Goal: Transaction & Acquisition: Purchase product/service

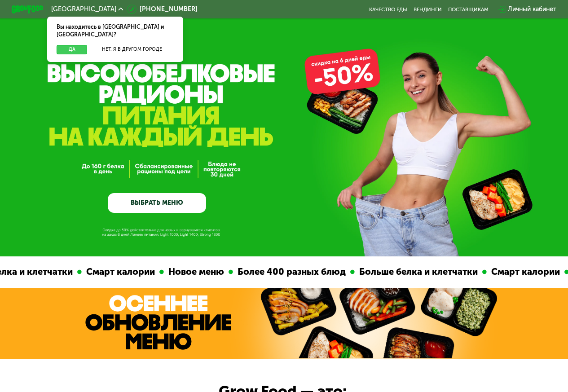
click at [73, 45] on button "Да" at bounding box center [72, 49] width 31 height 9
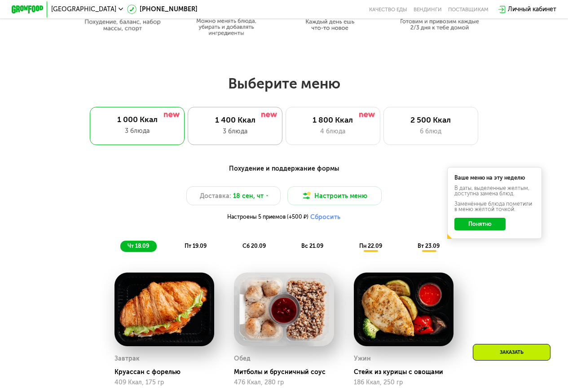
scroll to position [449, 0]
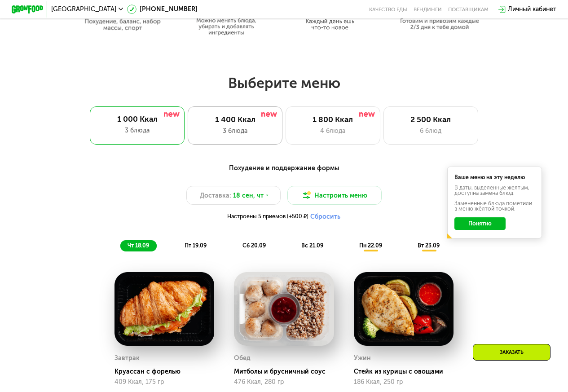
click at [235, 136] on div "3 блюда" at bounding box center [235, 130] width 78 height 9
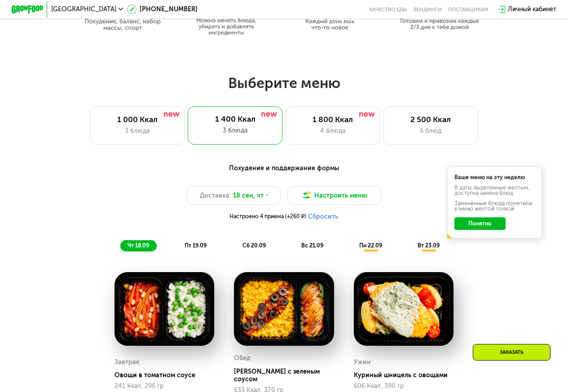
click at [499, 229] on button "Понятно" at bounding box center [480, 223] width 51 height 13
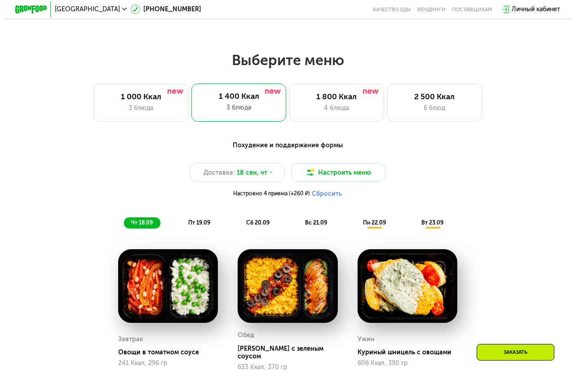
scroll to position [584, 0]
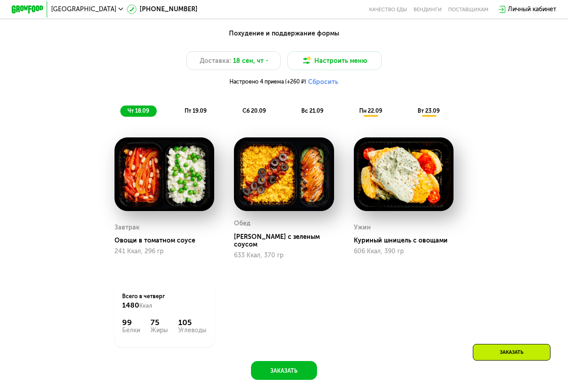
click at [195, 114] on span "пт 19.09" at bounding box center [196, 110] width 22 height 7
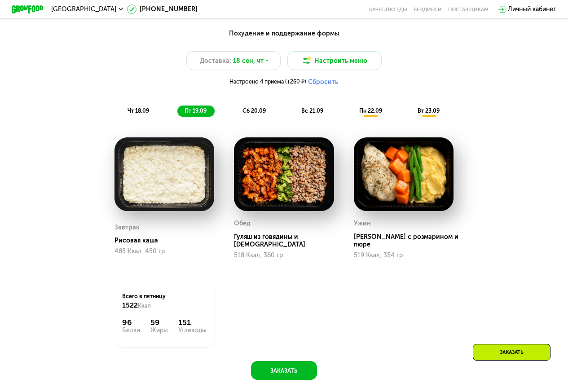
click at [337, 55] on div "Похудение и поддержание формы Доставка: [DATE] Настроить меню Настроено 4 прием…" at bounding box center [283, 73] width 467 height 88
click at [336, 62] on button "Настроить меню" at bounding box center [334, 60] width 95 height 19
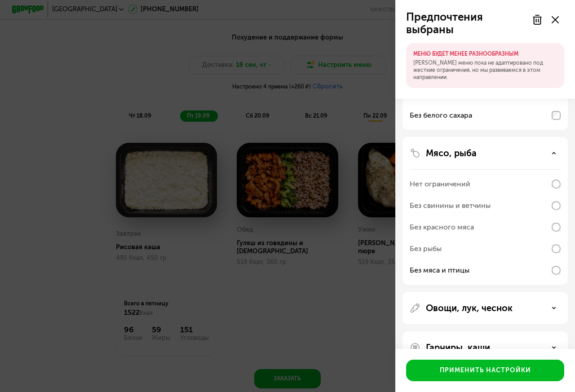
scroll to position [159, 0]
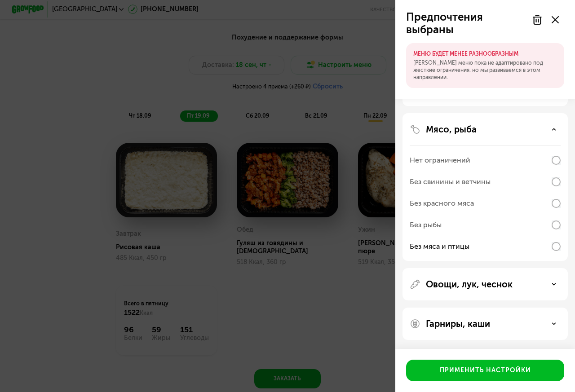
click at [557, 324] on div "Гарниры, каши" at bounding box center [485, 323] width 151 height 11
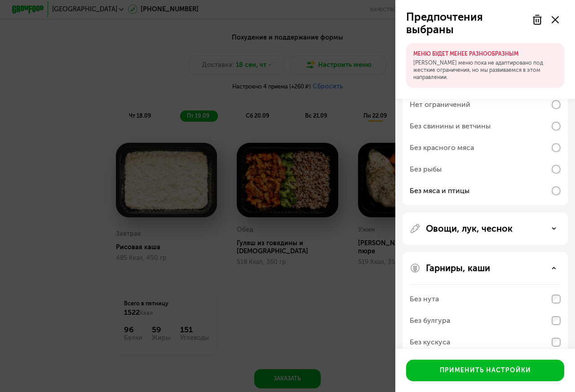
scroll to position [274, 0]
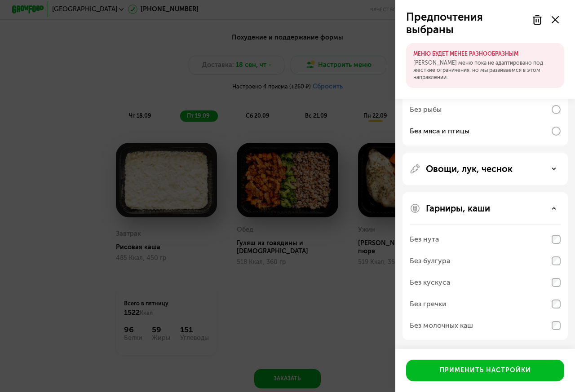
click at [557, 331] on div "Без молочных каш" at bounding box center [485, 326] width 151 height 22
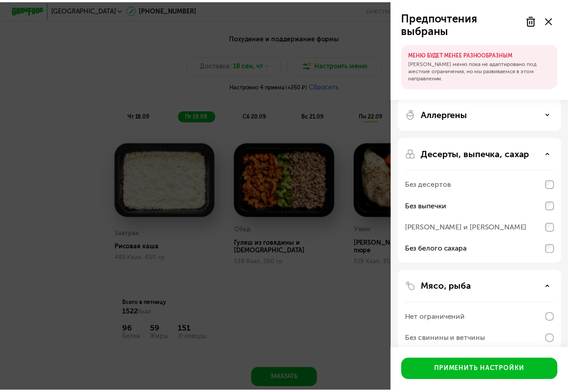
scroll to position [0, 0]
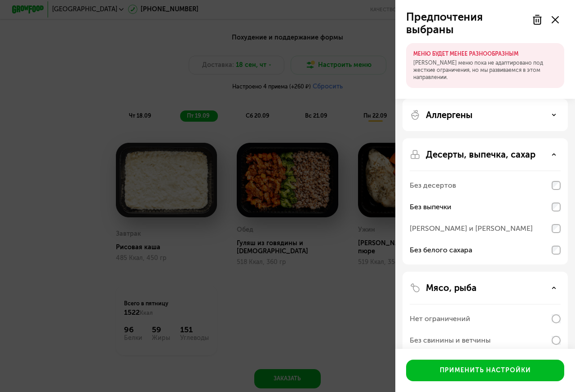
click at [555, 114] on icon at bounding box center [554, 115] width 4 height 4
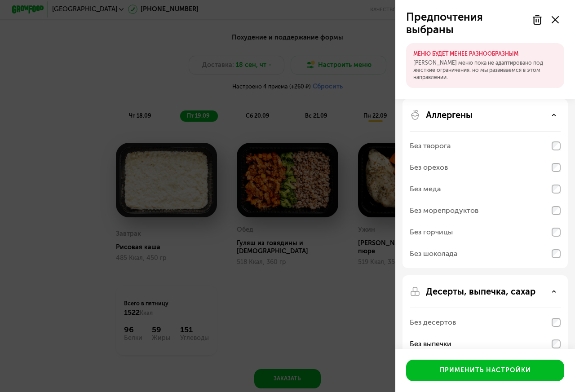
click at [552, 20] on icon at bounding box center [555, 19] width 7 height 7
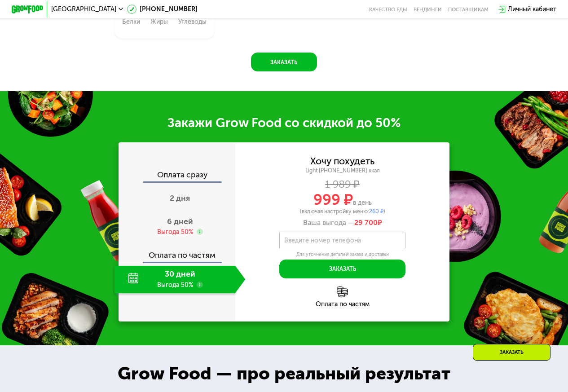
scroll to position [898, 0]
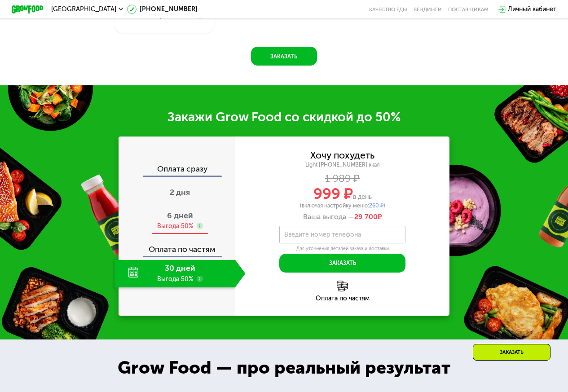
click at [186, 221] on span "6 дней" at bounding box center [180, 216] width 26 height 10
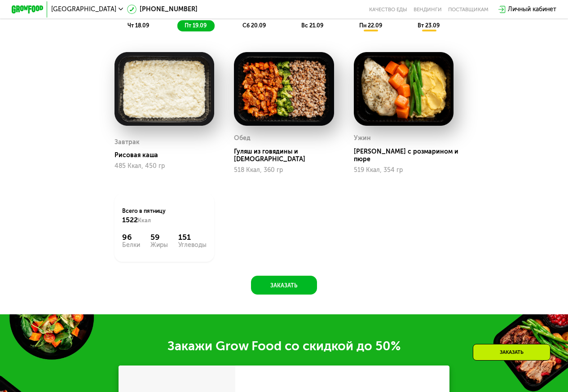
scroll to position [539, 0]
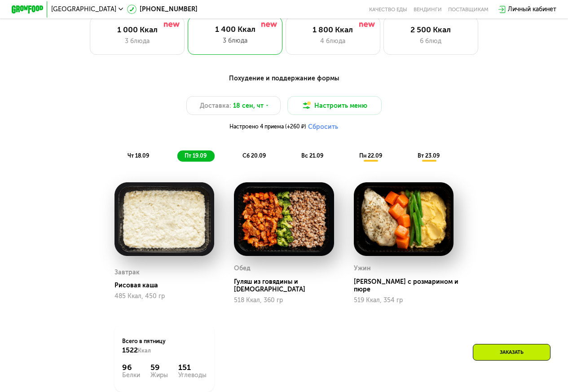
click at [321, 128] on button "Сбросить" at bounding box center [323, 127] width 30 height 8
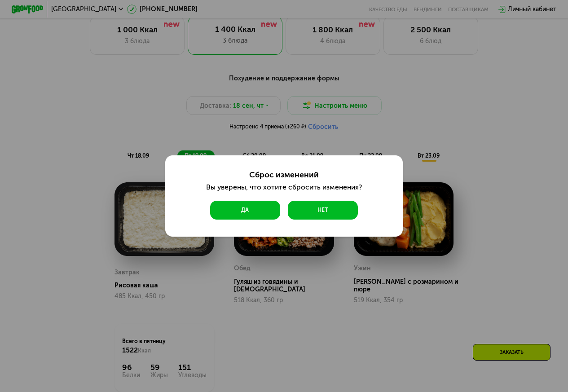
drag, startPoint x: 265, startPoint y: 208, endPoint x: 368, endPoint y: 203, distance: 103.0
click at [265, 208] on button "Да" at bounding box center [245, 210] width 70 height 19
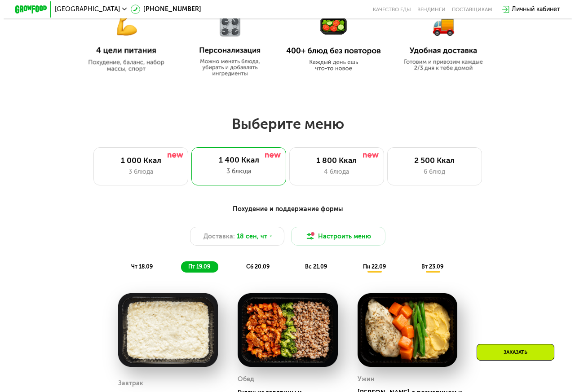
scroll to position [404, 0]
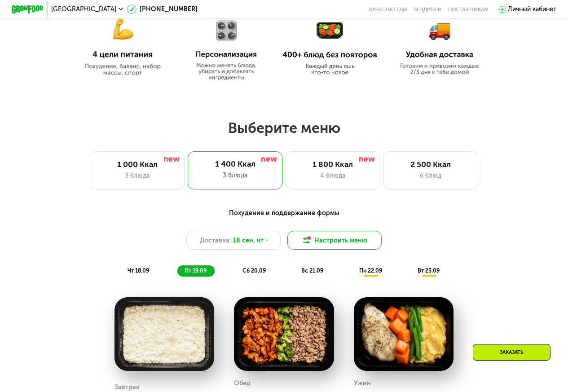
click at [350, 246] on button "Настроить меню" at bounding box center [334, 240] width 95 height 19
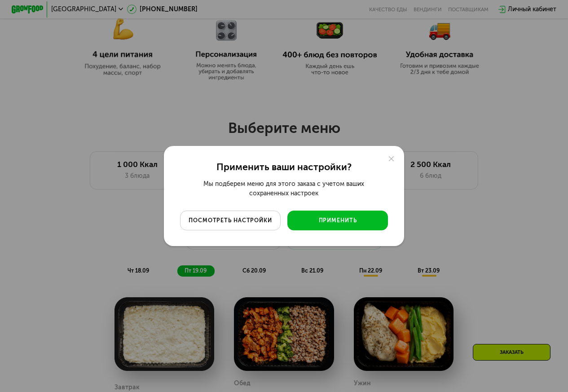
click at [248, 222] on div "посмотреть настройки" at bounding box center [230, 221] width 89 height 8
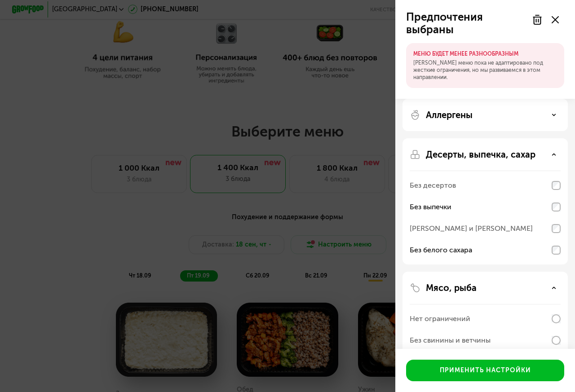
click at [550, 115] on div "Аллергены" at bounding box center [485, 115] width 151 height 11
